Goal: Task Accomplishment & Management: Use online tool/utility

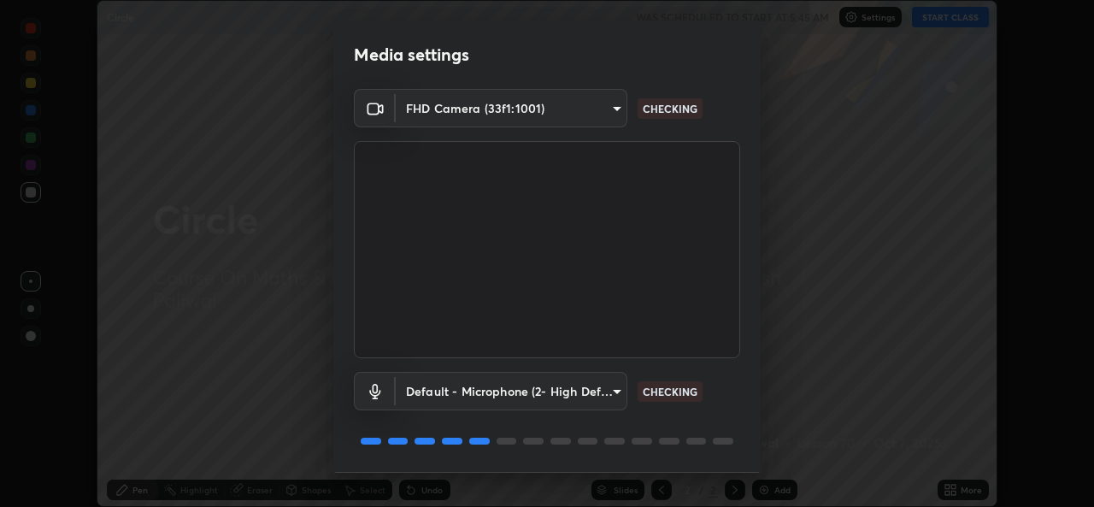
scroll to position [54, 0]
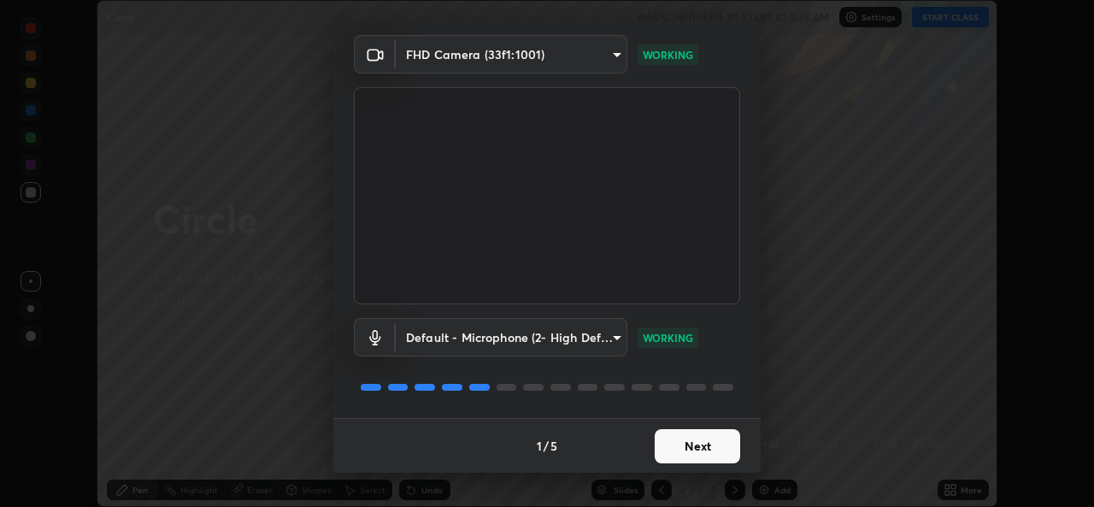
click at [702, 445] on button "Next" at bounding box center [697, 446] width 85 height 34
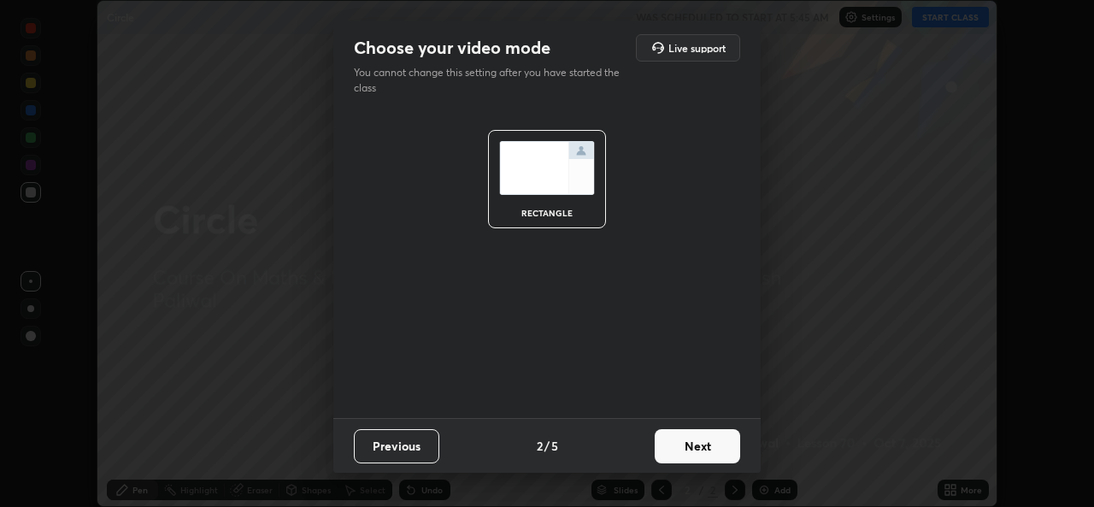
scroll to position [0, 0]
click at [713, 448] on button "Next" at bounding box center [697, 446] width 85 height 34
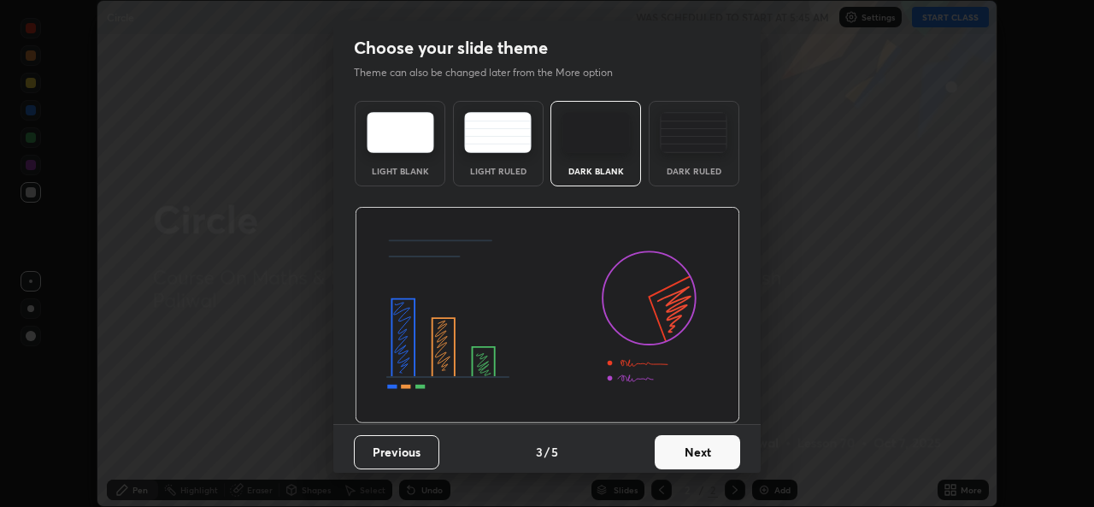
scroll to position [6, 0]
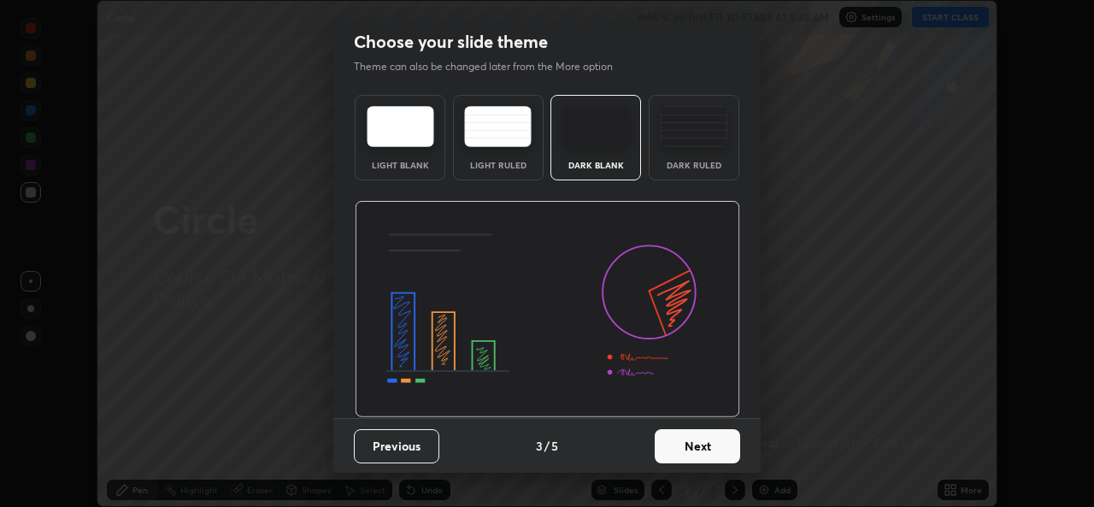
click at [708, 448] on button "Next" at bounding box center [697, 446] width 85 height 34
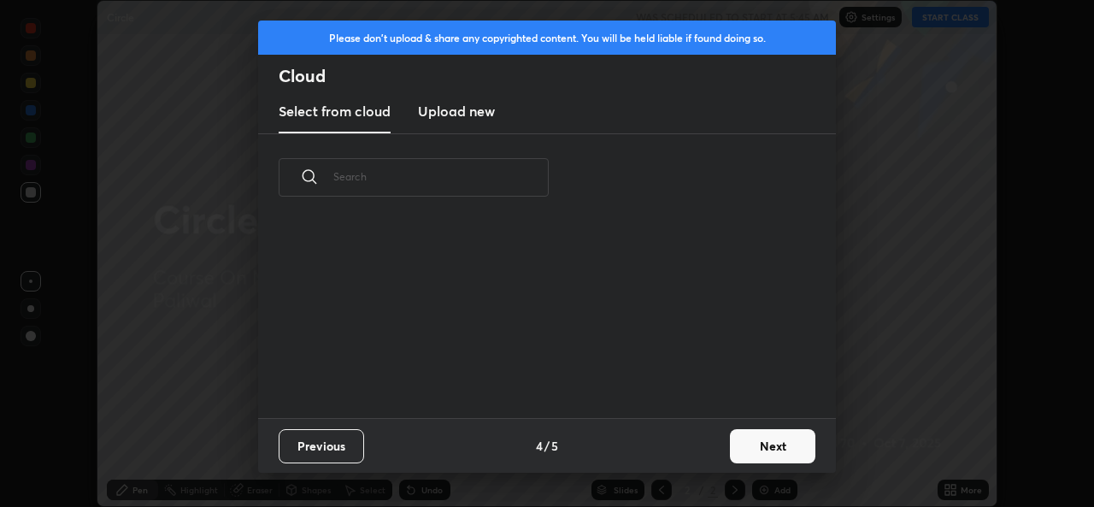
scroll to position [197, 549]
click at [756, 446] on button "Next" at bounding box center [772, 446] width 85 height 34
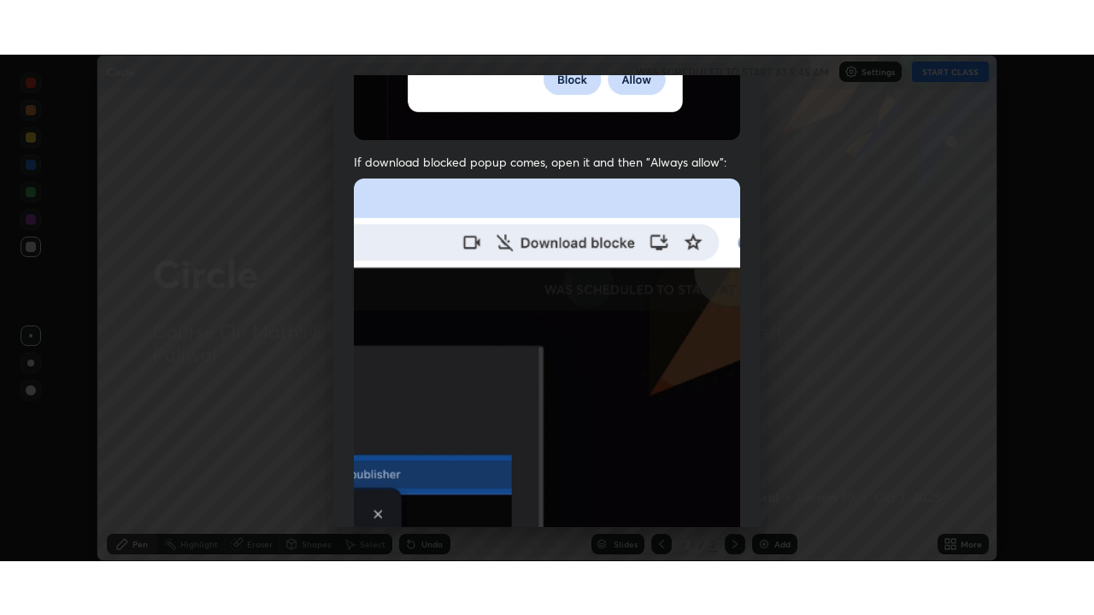
scroll to position [403, 0]
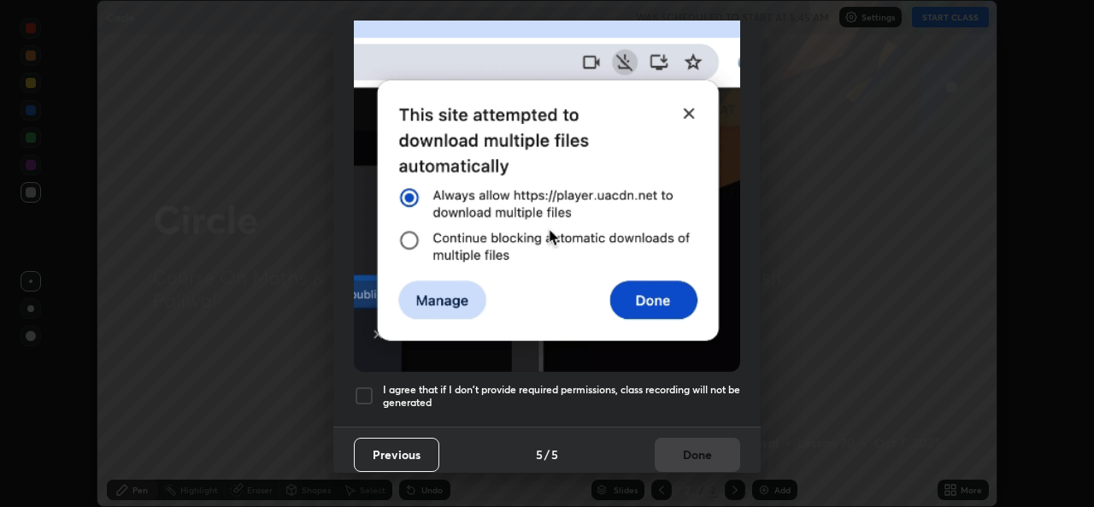
click at [368, 386] on div at bounding box center [364, 396] width 21 height 21
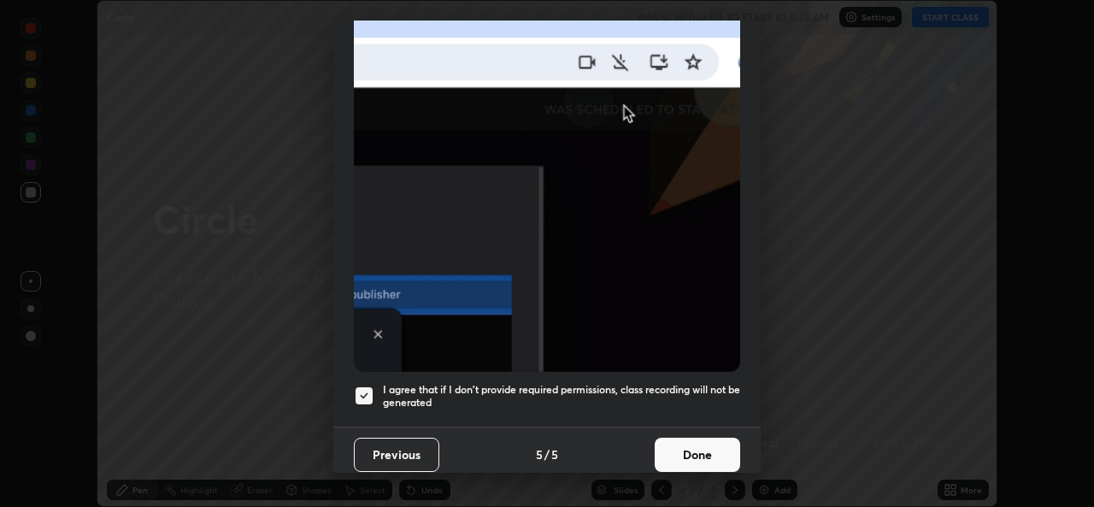
click at [711, 443] on button "Done" at bounding box center [697, 455] width 85 height 34
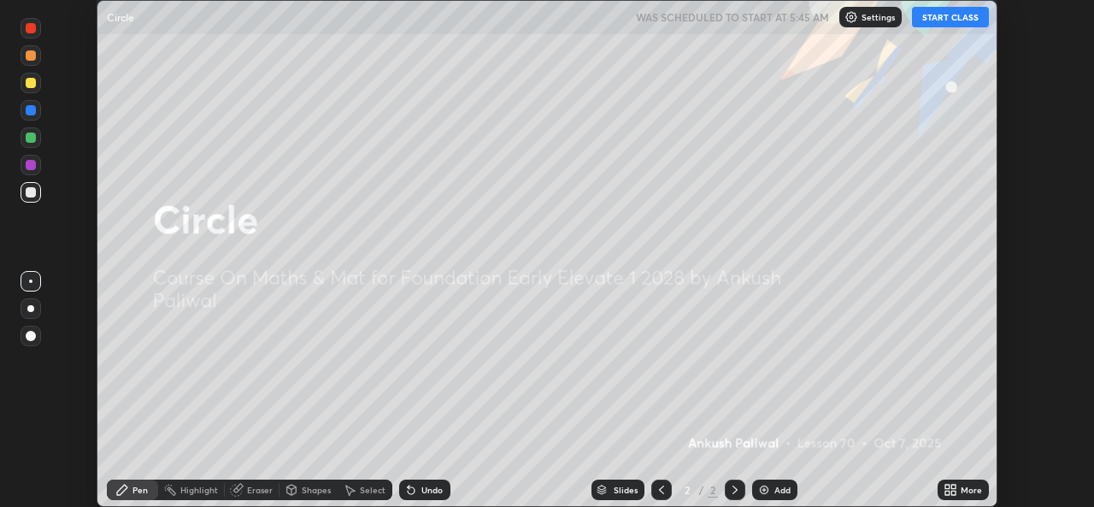
click at [941, 19] on button "START CLASS" at bounding box center [950, 17] width 77 height 21
click at [953, 486] on icon at bounding box center [953, 487] width 4 height 4
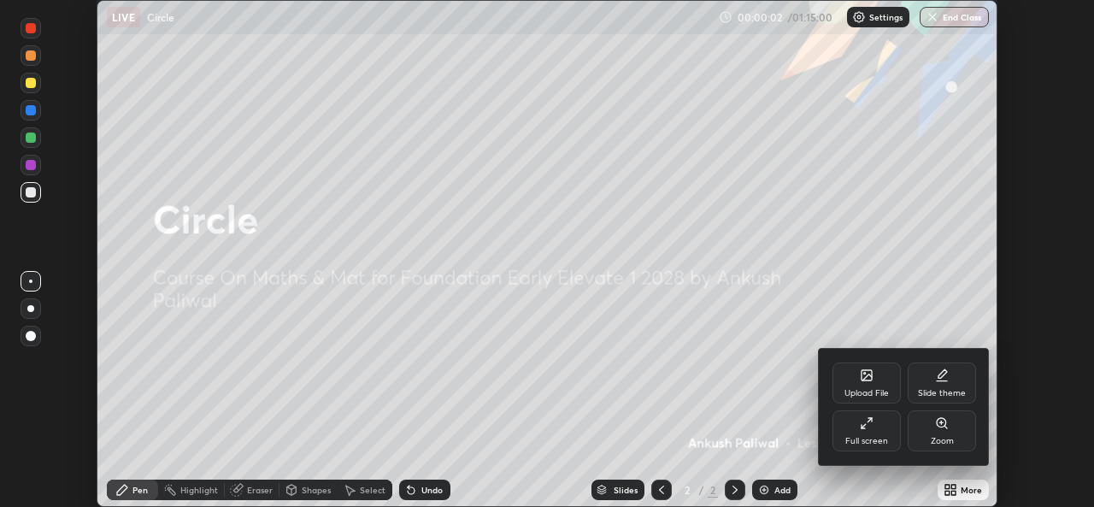
click at [877, 437] on div "Full screen" at bounding box center [866, 441] width 43 height 9
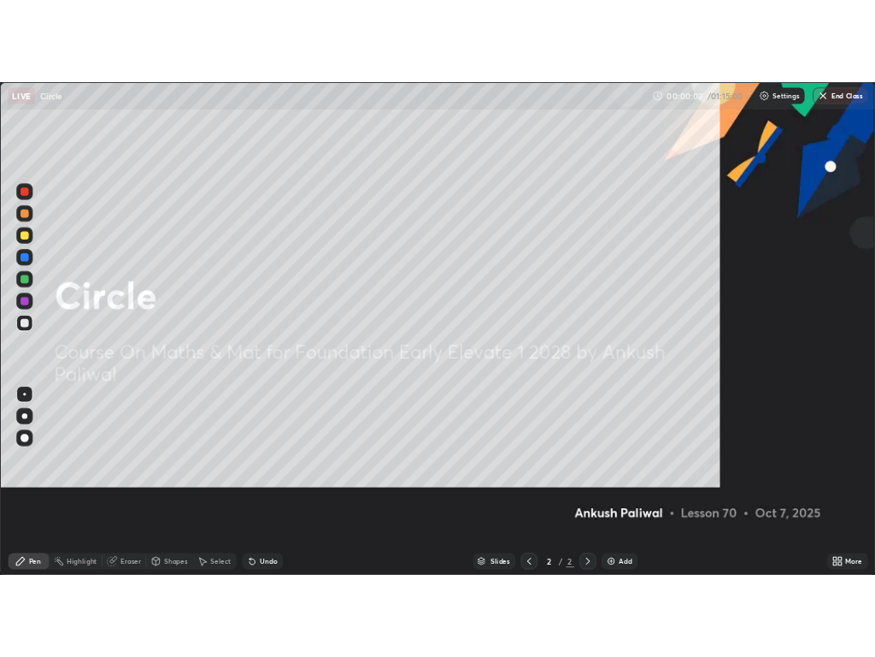
scroll to position [615, 1094]
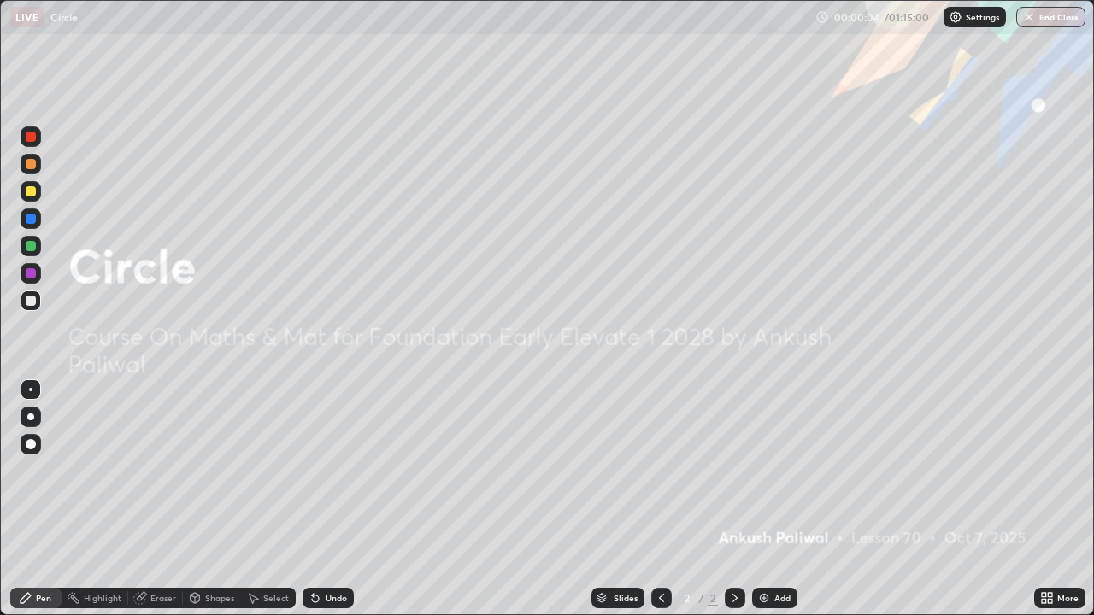
click at [776, 506] on div "Add" at bounding box center [782, 598] width 16 height 9
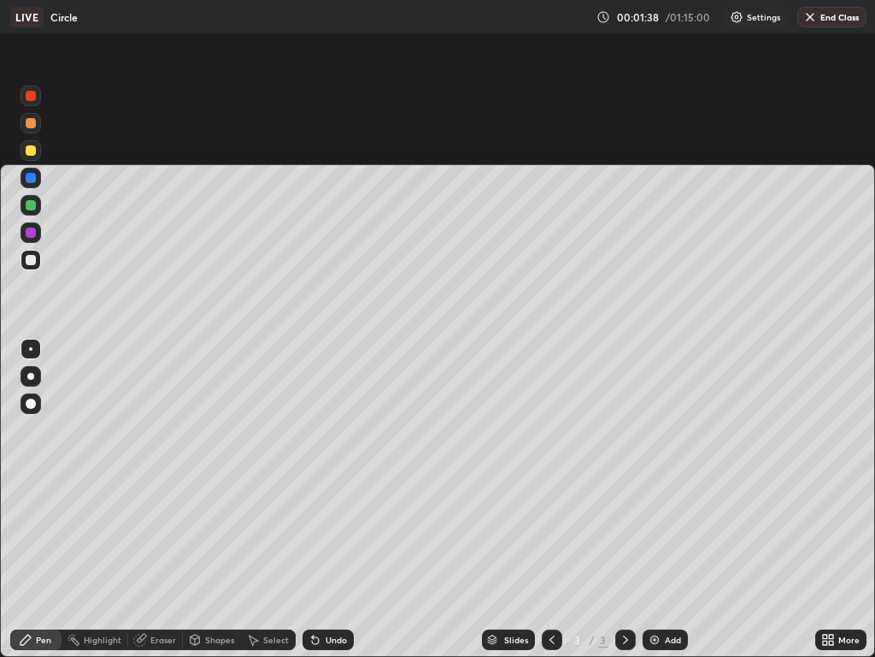
scroll to position [657, 875]
